Goal: Information Seeking & Learning: Learn about a topic

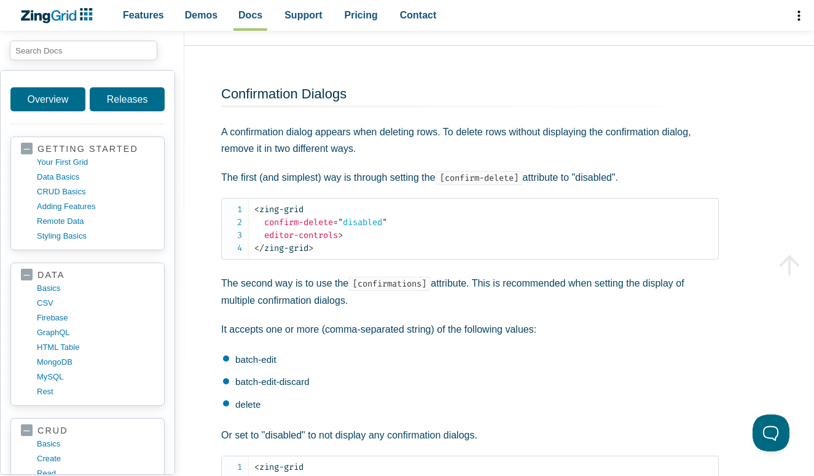
scroll to position [4245, 0]
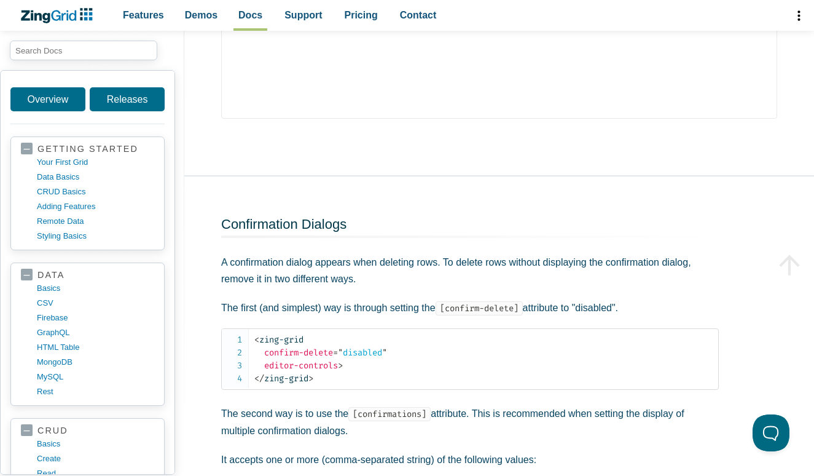
click at [108, 61] on span "App Content" at bounding box center [92, 50] width 184 height 39
click at [106, 33] on span "App Content" at bounding box center [92, 50] width 184 height 39
click at [98, 55] on input "search input" at bounding box center [83, 51] width 147 height 20
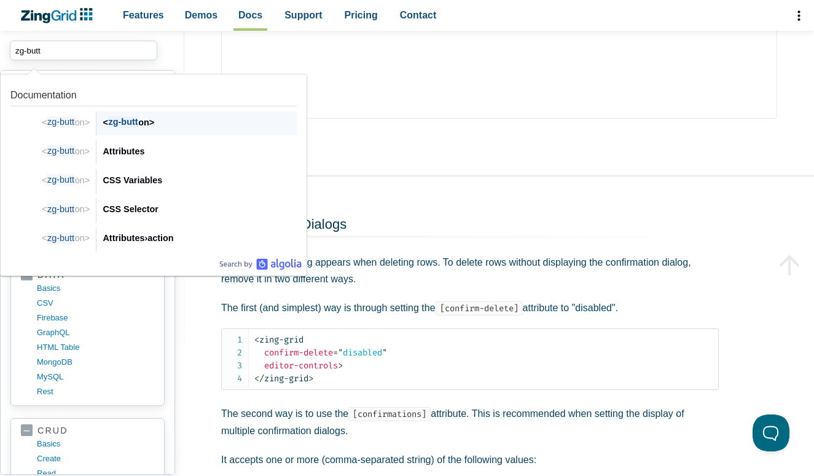
click at [137, 111] on div "< zg-butt on> < zg-butt on>" at bounding box center [196, 123] width 200 height 24
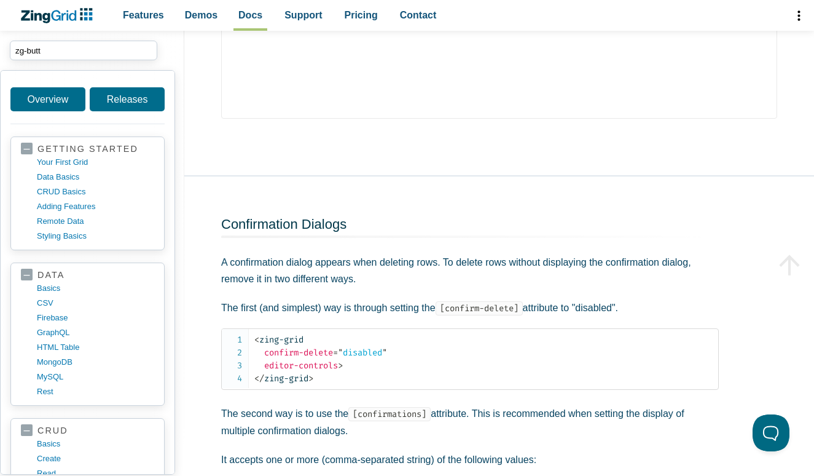
type input "zg-butt"
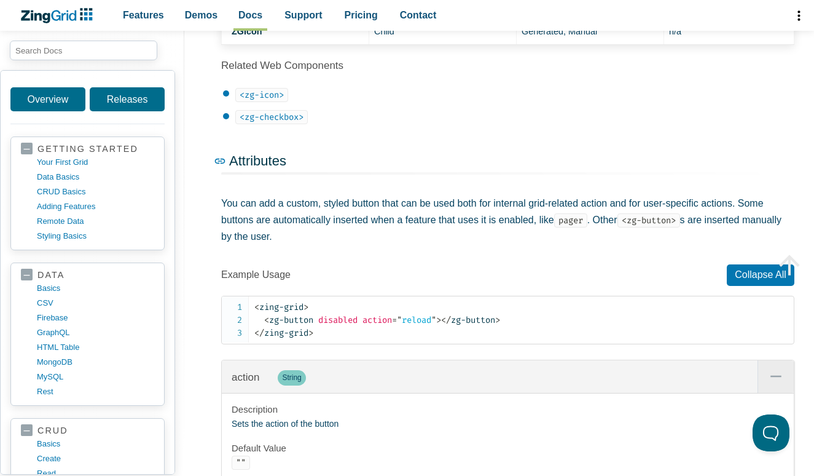
drag, startPoint x: 221, startPoint y: 152, endPoint x: 227, endPoint y: 157, distance: 7.9
drag, startPoint x: 229, startPoint y: 170, endPoint x: 232, endPoint y: 189, distance: 20.0
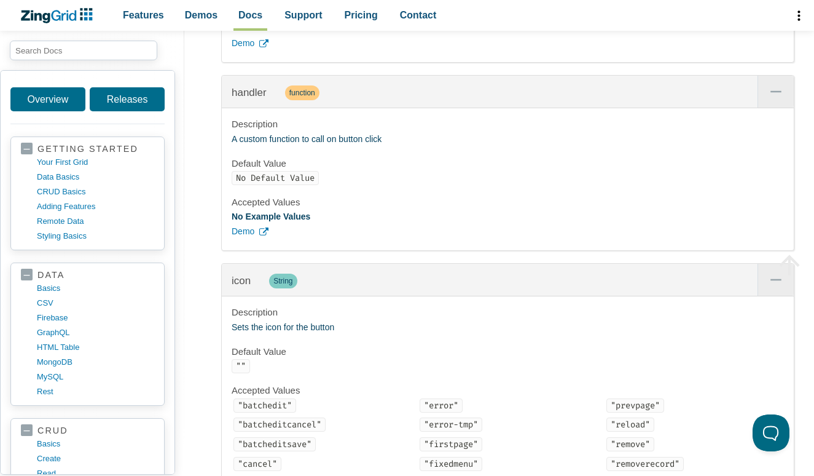
scroll to position [2538, 0]
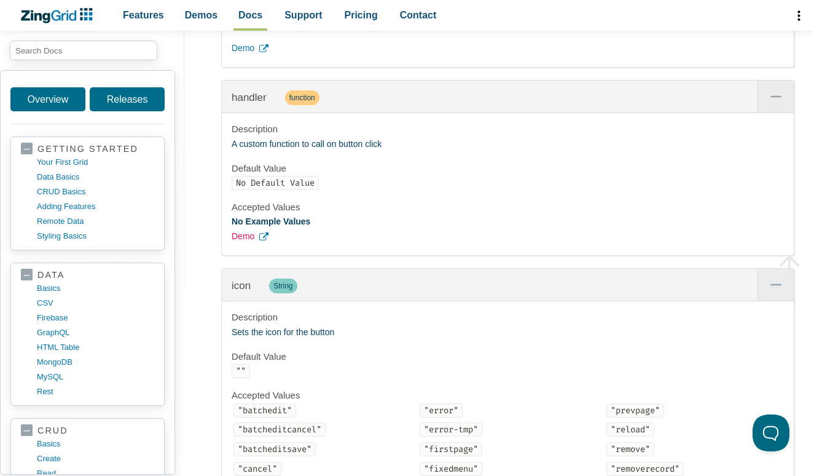
click at [253, 244] on span "Demo" at bounding box center [243, 236] width 23 height 15
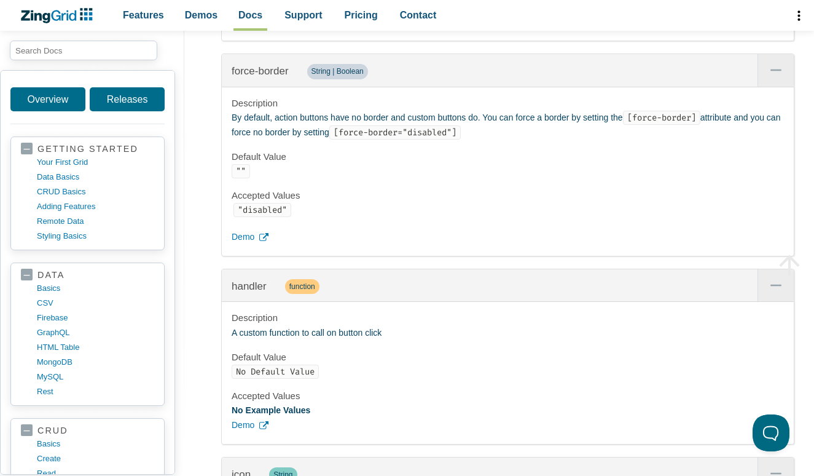
scroll to position [2397, 0]
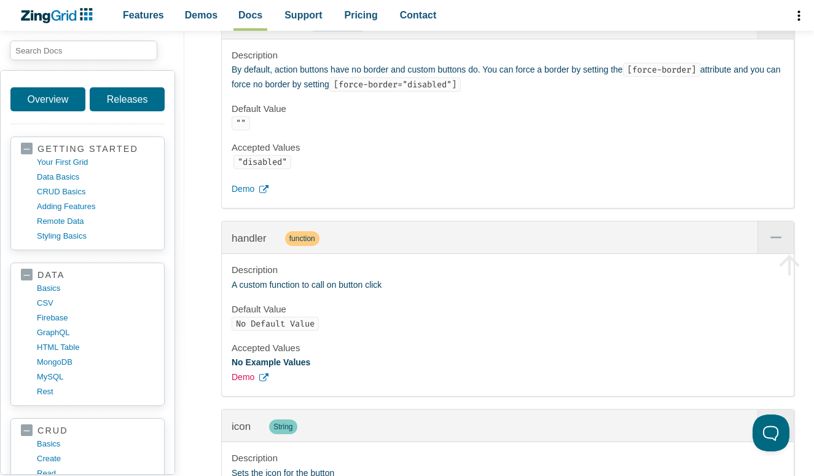
click at [241, 385] on span "Demo" at bounding box center [243, 377] width 23 height 15
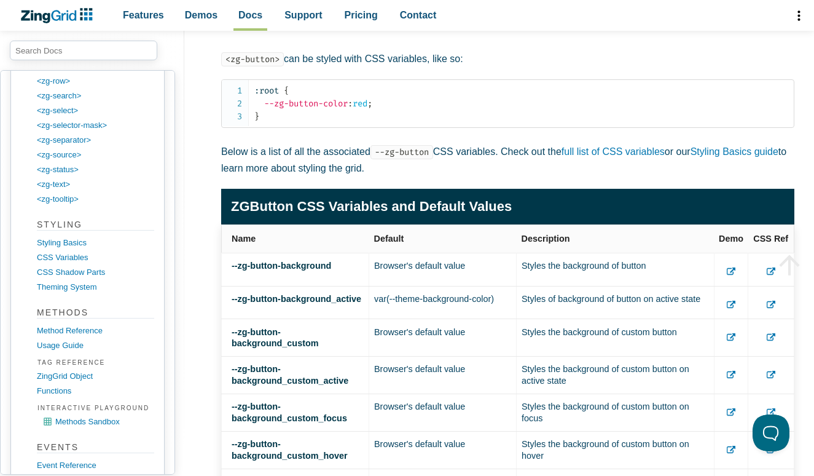
scroll to position [3367, 0]
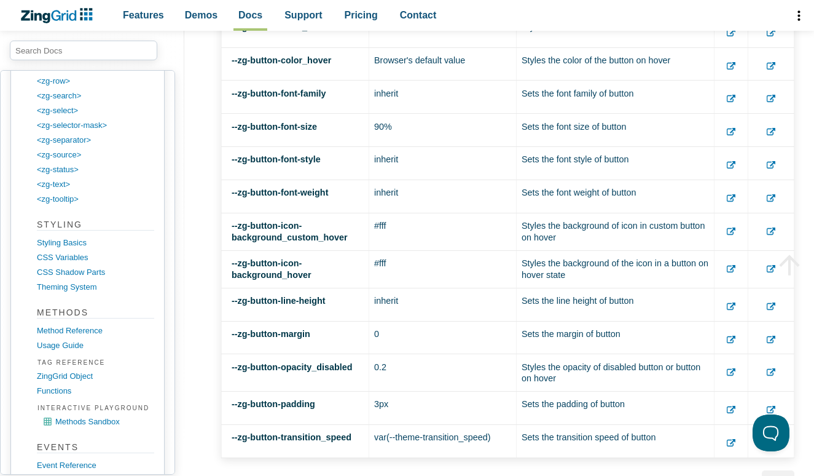
scroll to position [2407, 0]
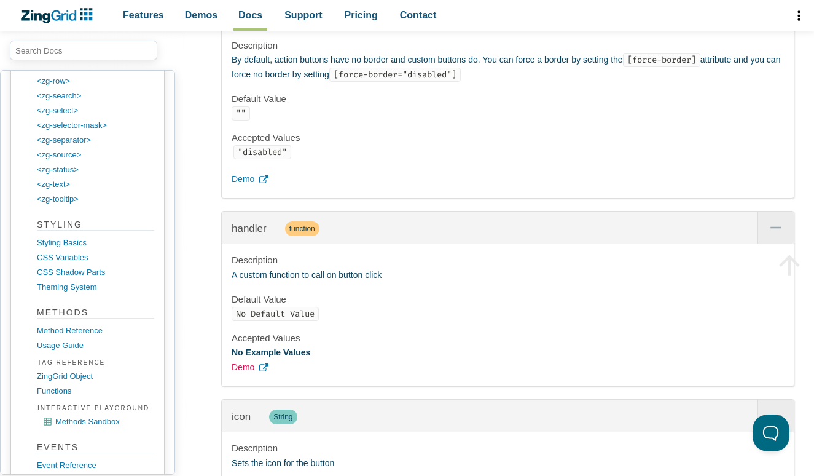
click at [243, 375] on span "Demo" at bounding box center [243, 367] width 23 height 15
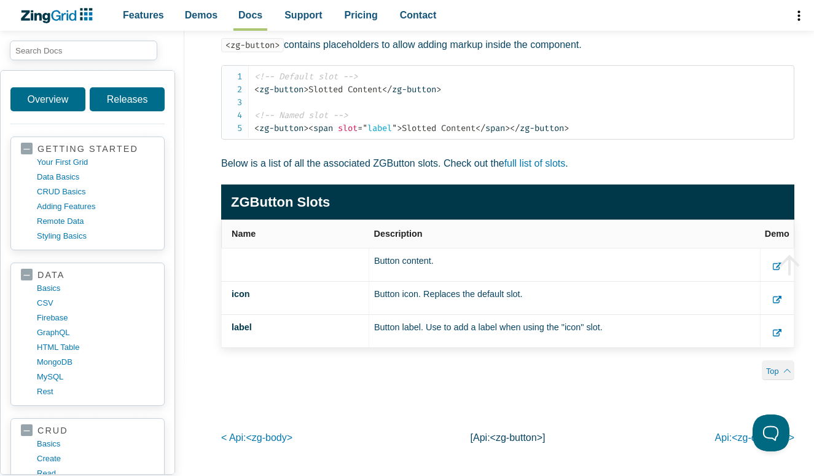
scroll to position [5842, 0]
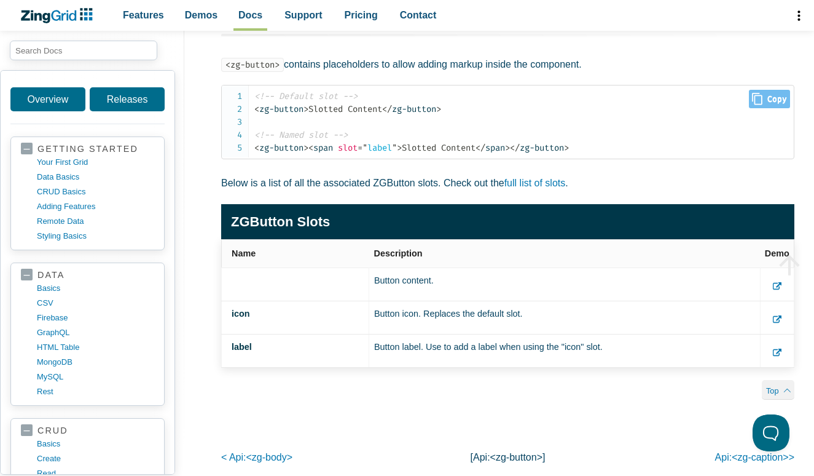
click at [772, 108] on span "Close Copy" at bounding box center [769, 99] width 41 height 18
type input "<!-- Default slot --><zg-button>Slotted Content</zg-button><!-- Named slot --><…"
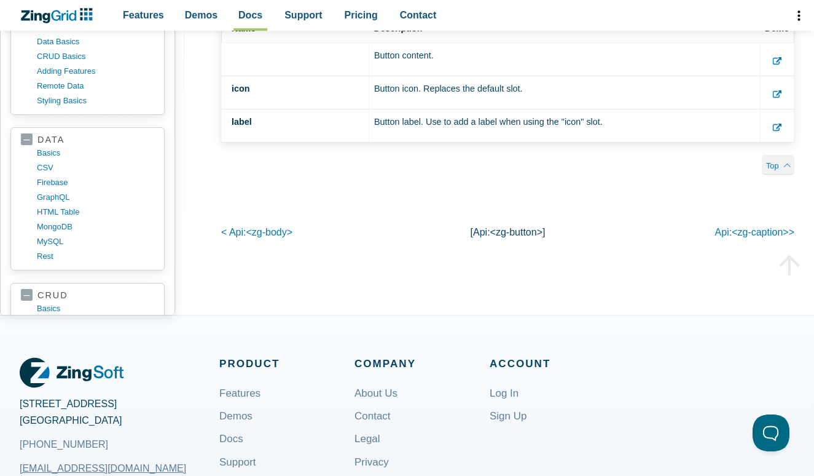
scroll to position [6067, 0]
click at [778, 131] on use "App Content" at bounding box center [777, 127] width 9 height 7
click at [779, 65] on use "App Content" at bounding box center [777, 61] width 9 height 7
click at [767, 109] on td "App Content" at bounding box center [778, 92] width 34 height 33
click at [773, 98] on use "App Content" at bounding box center [777, 94] width 9 height 7
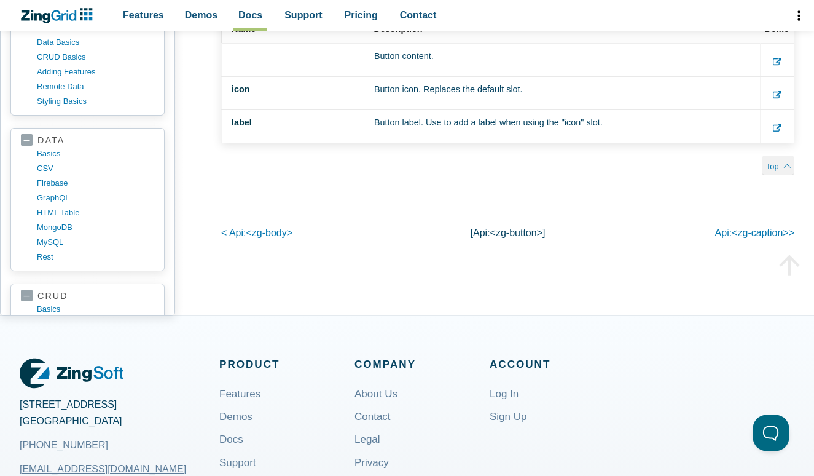
click at [775, 131] on use "App Content" at bounding box center [777, 127] width 9 height 7
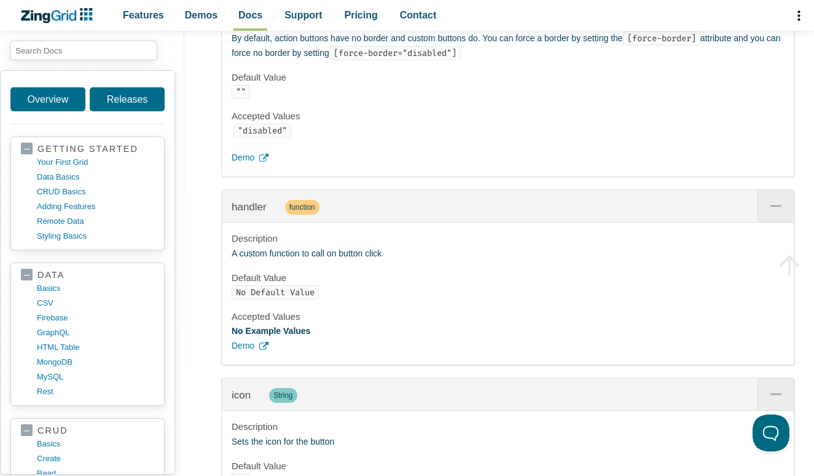
scroll to position [2321, 0]
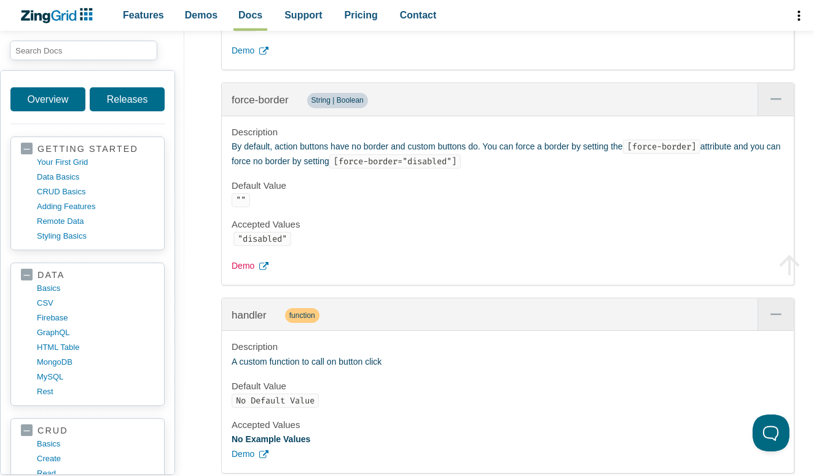
click at [241, 272] on span "Demo" at bounding box center [243, 266] width 23 height 15
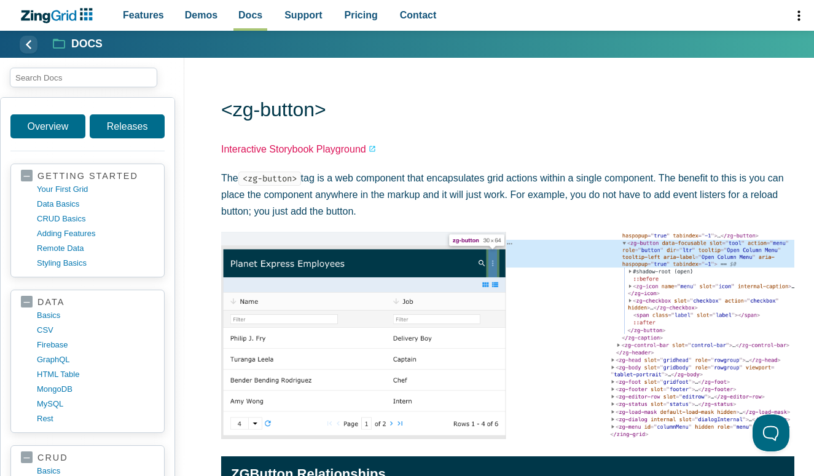
click at [315, 145] on link "Interactive Storybook Playground" at bounding box center [298, 149] width 155 height 17
